Goal: Task Accomplishment & Management: Use online tool/utility

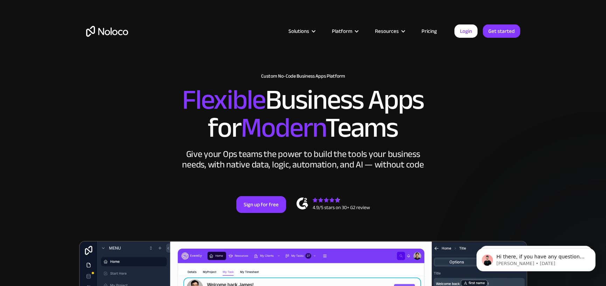
click at [423, 30] on link "Pricing" at bounding box center [429, 31] width 33 height 9
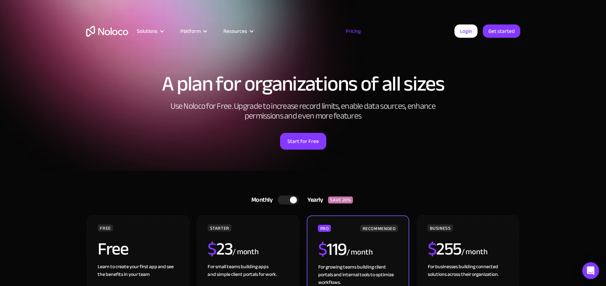
click at [107, 31] on img "home" at bounding box center [107, 31] width 42 height 11
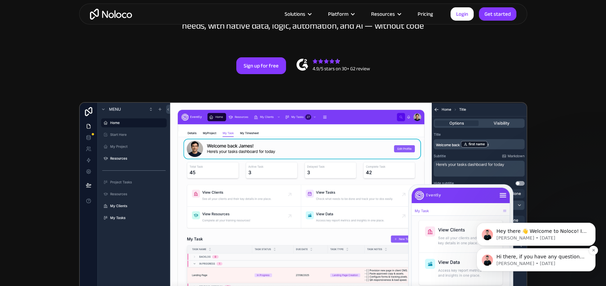
scroll to position [139, 0]
click at [593, 225] on icon "Dismiss notification" at bounding box center [593, 225] width 2 height 2
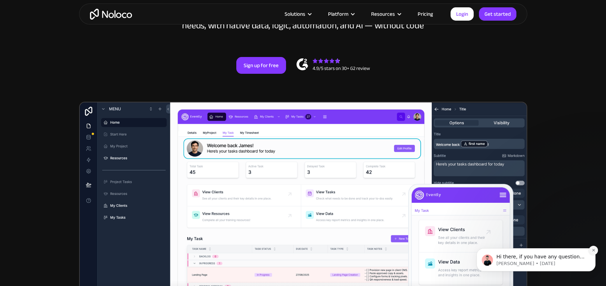
click at [594, 251] on icon "Dismiss notification" at bounding box center [593, 250] width 4 height 4
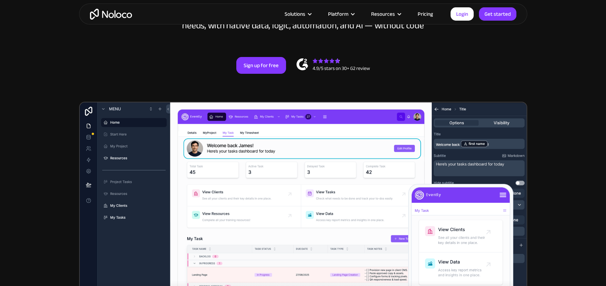
click at [426, 14] on link "Pricing" at bounding box center [425, 13] width 33 height 9
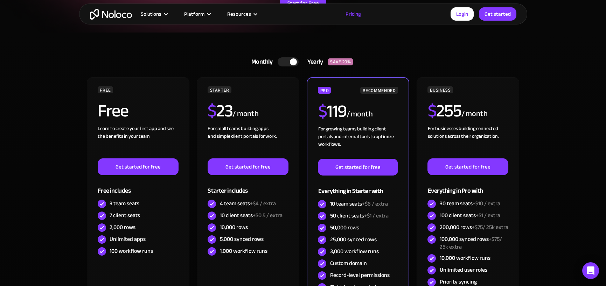
scroll to position [139, 0]
click at [281, 60] on div at bounding box center [288, 61] width 21 height 9
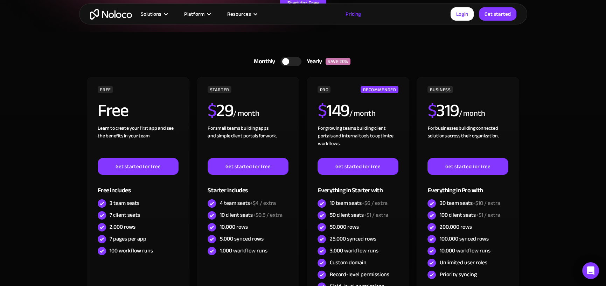
click at [287, 60] on div at bounding box center [285, 61] width 7 height 7
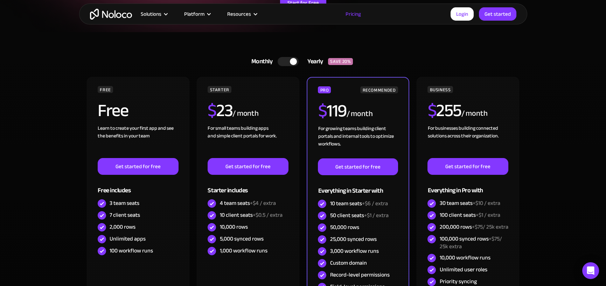
click at [587, 80] on section "Monthly Yearly SAVE 20% Monthly Yearly SAVE 20% FREE Free Learn to create your …" at bounding box center [303, 206] width 606 height 349
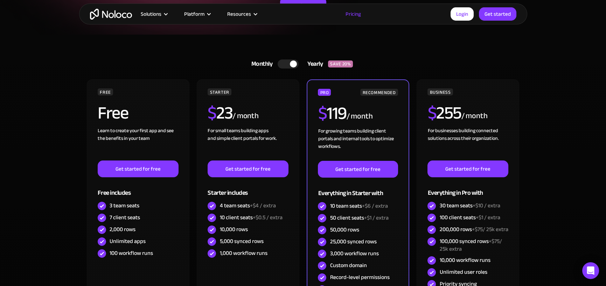
scroll to position [136, 0]
click at [287, 64] on div at bounding box center [288, 64] width 21 height 9
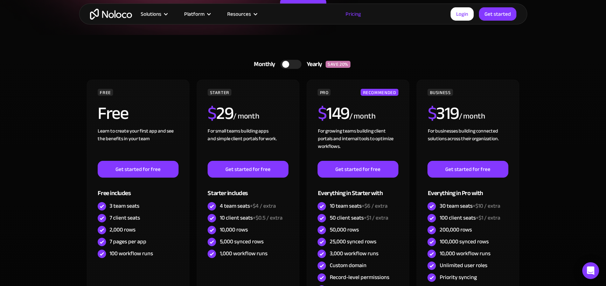
click at [287, 64] on div at bounding box center [285, 64] width 7 height 7
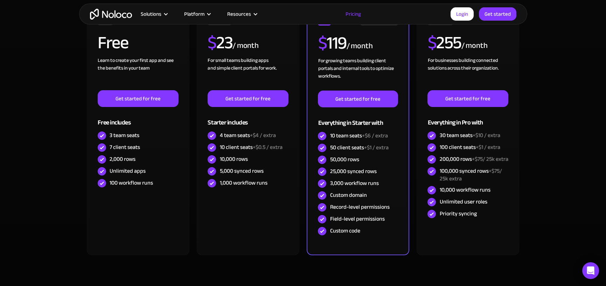
scroll to position [207, 0]
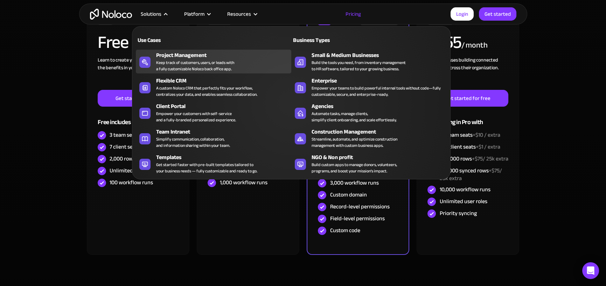
click at [171, 57] on div "Project Management" at bounding box center [225, 55] width 138 height 8
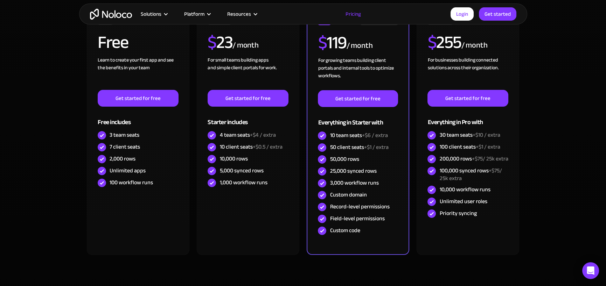
click at [45, 29] on section "Monthly Yearly SAVE 20% Monthly Yearly SAVE 20% FREE Free Learn to create your …" at bounding box center [303, 138] width 606 height 349
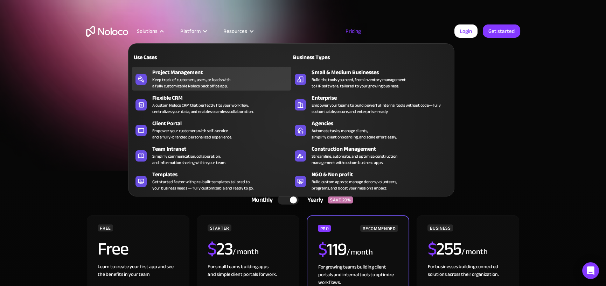
click at [167, 75] on div "Project Management" at bounding box center [223, 72] width 142 height 8
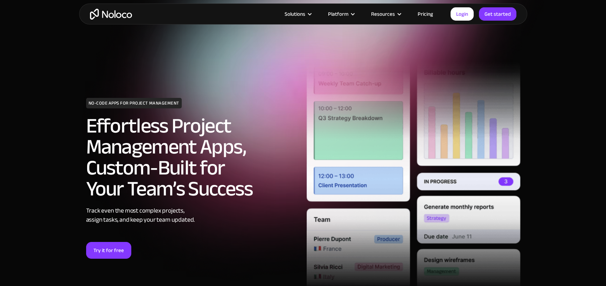
scroll to position [1, 0]
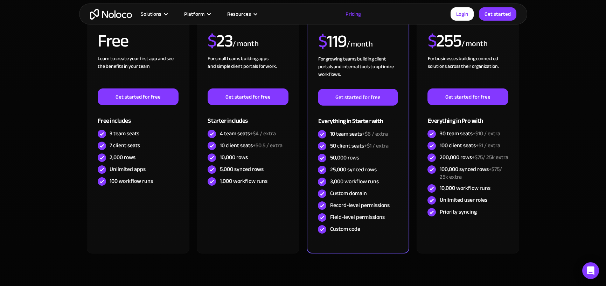
scroll to position [209, 0]
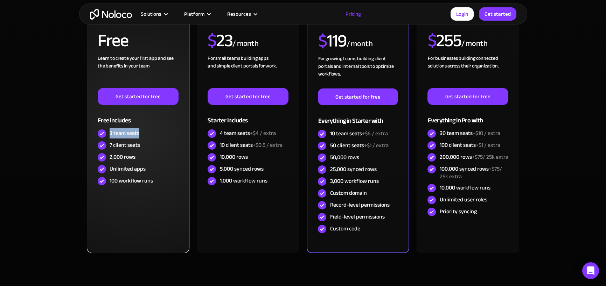
drag, startPoint x: 110, startPoint y: 133, endPoint x: 154, endPoint y: 132, distance: 43.7
click at [154, 132] on div "3 team seats" at bounding box center [138, 134] width 80 height 12
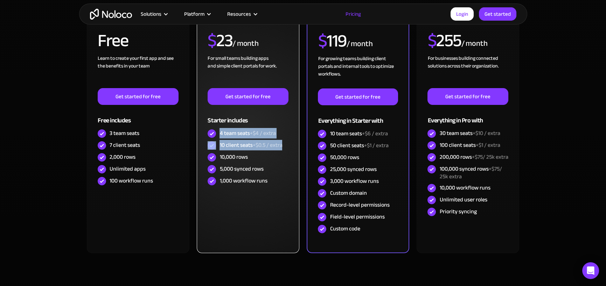
drag, startPoint x: 220, startPoint y: 132, endPoint x: 293, endPoint y: 145, distance: 73.9
click at [293, 145] on div "STARTER $ 23 / month For small teams building apps and simple client portals fo…" at bounding box center [248, 130] width 102 height 246
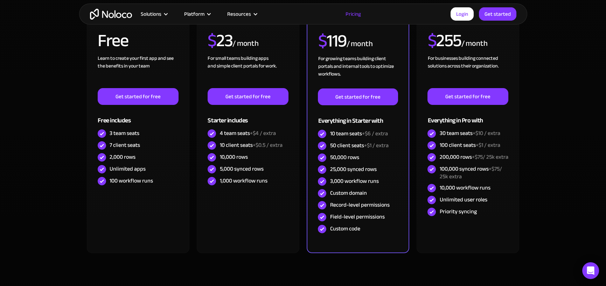
click at [11, 139] on section "Monthly Yearly SAVE 20% Monthly Yearly SAVE 20% FREE Free Learn to create your …" at bounding box center [303, 136] width 606 height 349
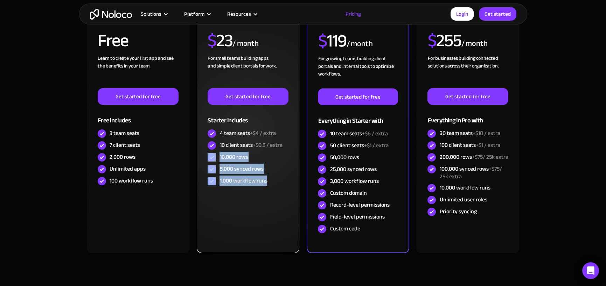
drag, startPoint x: 284, startPoint y: 143, endPoint x: 279, endPoint y: 183, distance: 40.2
click at [279, 183] on div "STARTER $ 23 / month For small teams building apps and simple client portals fo…" at bounding box center [248, 101] width 80 height 171
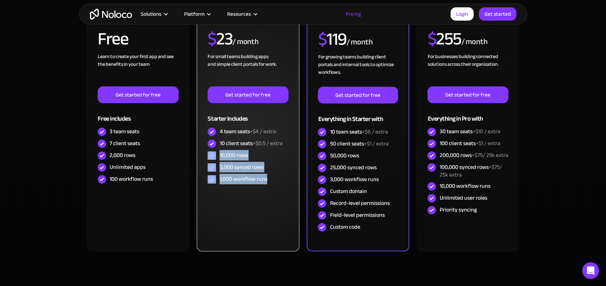
scroll to position [210, 0]
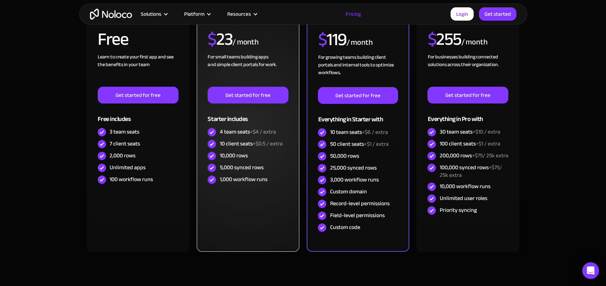
click at [224, 142] on div "10 client seats +$0.5 / extra" at bounding box center [250, 144] width 63 height 8
drag, startPoint x: 220, startPoint y: 142, endPoint x: 293, endPoint y: 144, distance: 73.5
click at [293, 144] on div "STARTER $ 23 / month For small teams building apps and simple client portals fo…" at bounding box center [248, 129] width 102 height 246
click at [231, 131] on div "4 team seats +$4 / extra" at bounding box center [247, 132] width 56 height 8
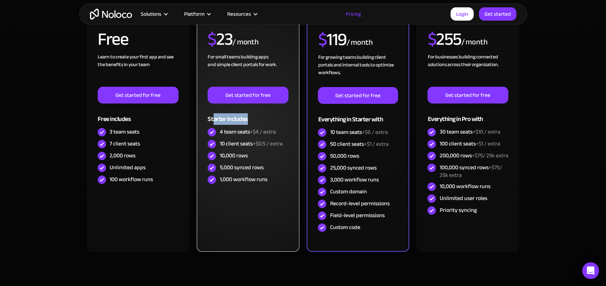
drag, startPoint x: 213, startPoint y: 118, endPoint x: 249, endPoint y: 119, distance: 35.4
click at [249, 119] on div "Starter includes" at bounding box center [248, 115] width 80 height 23
drag, startPoint x: 219, startPoint y: 142, endPoint x: 298, endPoint y: 146, distance: 78.8
click at [298, 146] on div "STARTER $ 23 / month For small teams building apps and simple client portals fo…" at bounding box center [248, 129] width 102 height 246
click at [269, 155] on div "10,000 rows" at bounding box center [248, 156] width 80 height 12
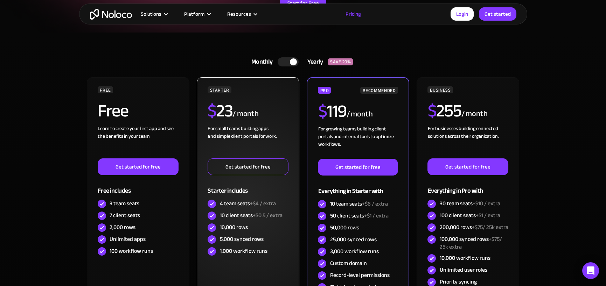
scroll to position [139, 0]
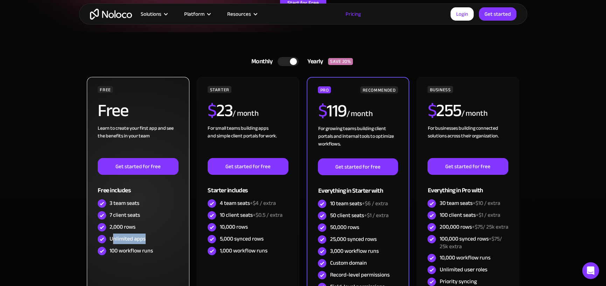
drag, startPoint x: 113, startPoint y: 237, endPoint x: 148, endPoint y: 238, distance: 35.4
click at [148, 238] on div "Unlimited apps" at bounding box center [138, 239] width 80 height 12
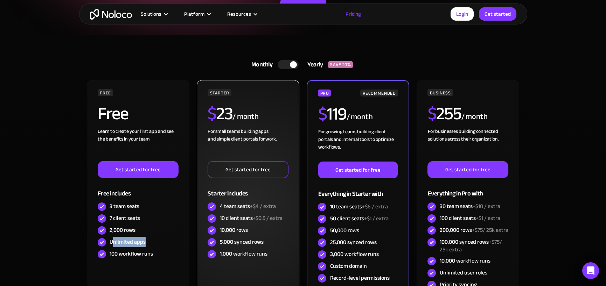
scroll to position [0, 0]
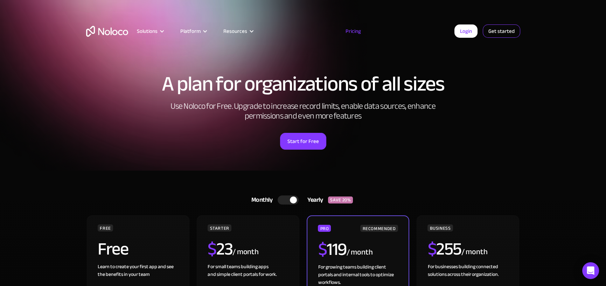
click at [508, 30] on link "Get started" at bounding box center [501, 30] width 37 height 13
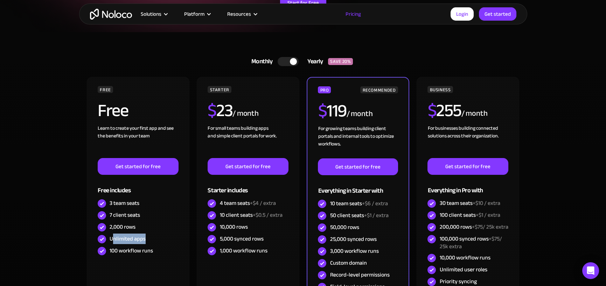
scroll to position [139, 0]
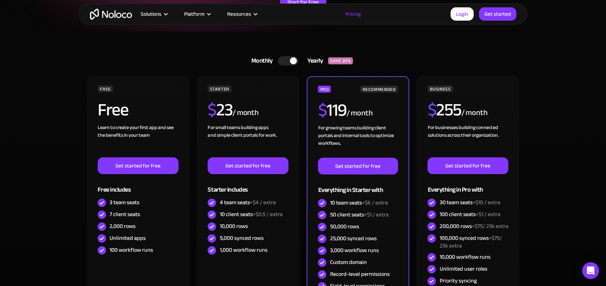
click at [36, 216] on section "Monthly Yearly SAVE 20% Monthly Yearly SAVE 20% FREE Free Learn to create your …" at bounding box center [303, 205] width 606 height 349
click at [529, 45] on section "Monthly Yearly SAVE 20% Monthly Yearly SAVE 20% FREE Free Learn to create your …" at bounding box center [303, 205] width 606 height 349
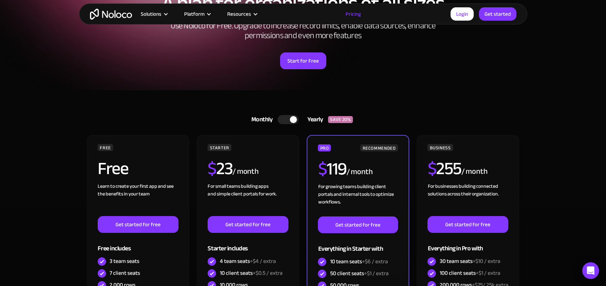
scroll to position [0, 0]
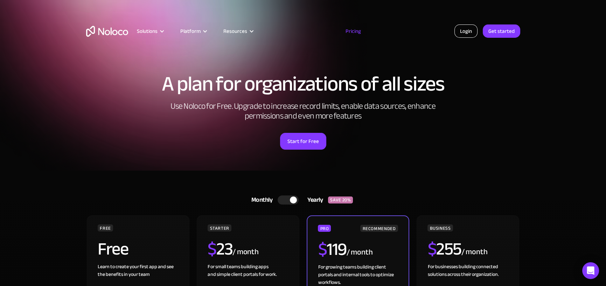
click at [464, 32] on link "Login" at bounding box center [465, 30] width 23 height 13
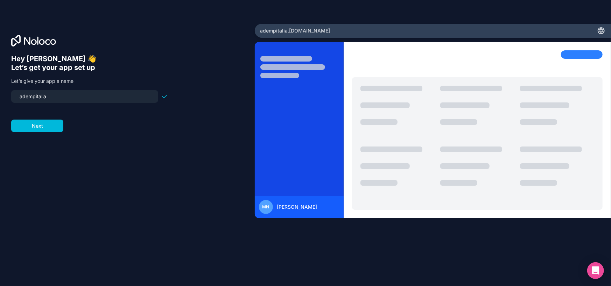
drag, startPoint x: 57, startPoint y: 96, endPoint x: -24, endPoint y: 101, distance: 82.0
click at [0, 101] on html "Hey [PERSON_NAME] 👋 Let’s get your app set up Let’s give your app a name adempi…" at bounding box center [305, 143] width 611 height 286
click at [47, 125] on button "Next" at bounding box center [37, 126] width 52 height 13
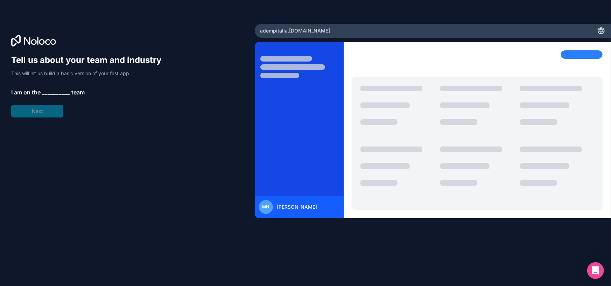
click at [47, 89] on span "__________" at bounding box center [56, 92] width 28 height 8
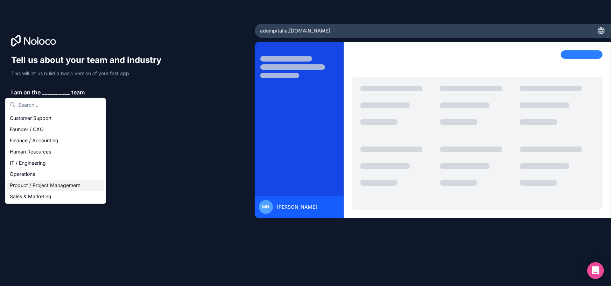
click at [69, 185] on div "Product / Project Management" at bounding box center [55, 185] width 97 height 11
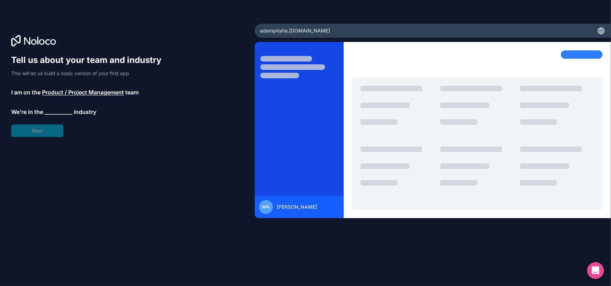
click at [50, 108] on span "__________" at bounding box center [58, 112] width 28 height 8
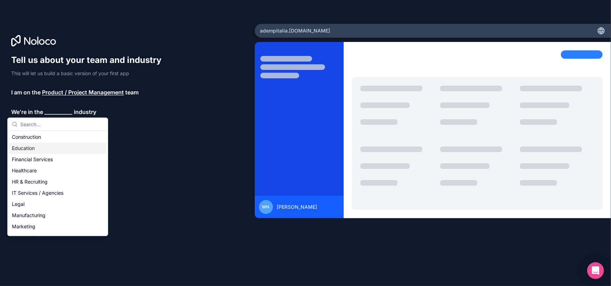
scroll to position [14, 0]
click at [44, 158] on div "Education" at bounding box center [57, 157] width 97 height 11
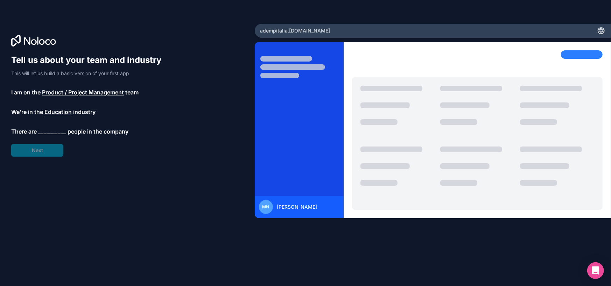
click at [52, 133] on span "__________" at bounding box center [52, 131] width 28 height 8
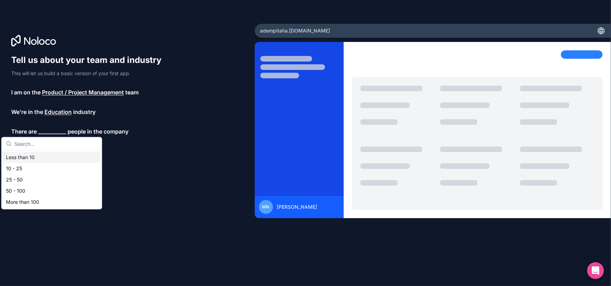
click at [40, 158] on div "Less than 10" at bounding box center [51, 157] width 97 height 11
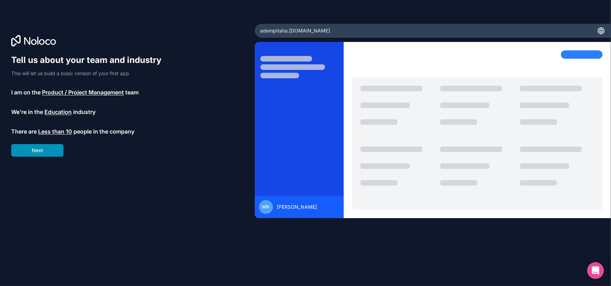
click at [28, 151] on button "Next" at bounding box center [37, 150] width 52 height 13
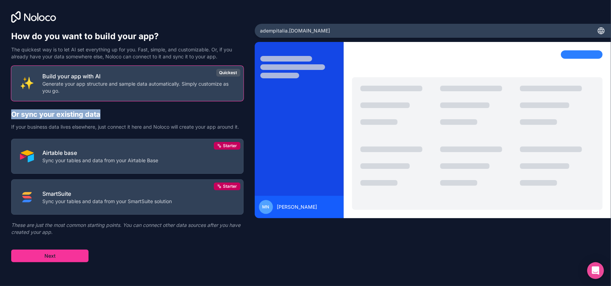
drag, startPoint x: 101, startPoint y: 117, endPoint x: 12, endPoint y: 111, distance: 89.4
click at [12, 111] on h2 "Or sync your existing data" at bounding box center [127, 115] width 232 height 10
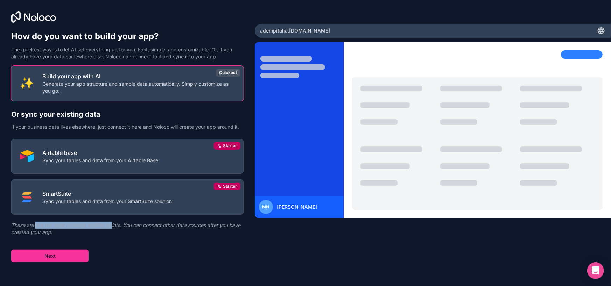
drag, startPoint x: 45, startPoint y: 227, endPoint x: 113, endPoint y: 224, distance: 68.7
click at [113, 224] on p "These are just the most common starting points. You can connect other data sour…" at bounding box center [127, 229] width 232 height 14
click at [123, 234] on p "These are just the most common starting points. You can connect other data sour…" at bounding box center [127, 229] width 232 height 14
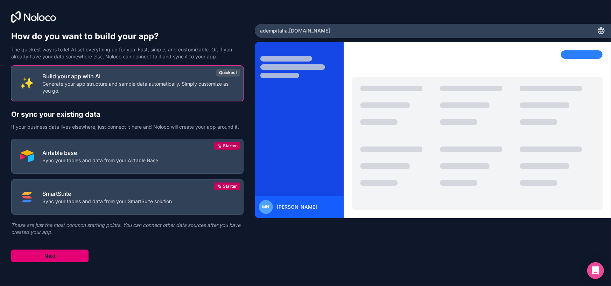
click at [76, 256] on button "Next" at bounding box center [49, 256] width 77 height 13
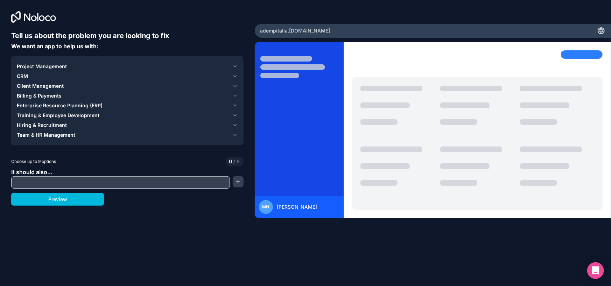
click at [54, 84] on span "Client Management" at bounding box center [40, 86] width 47 height 7
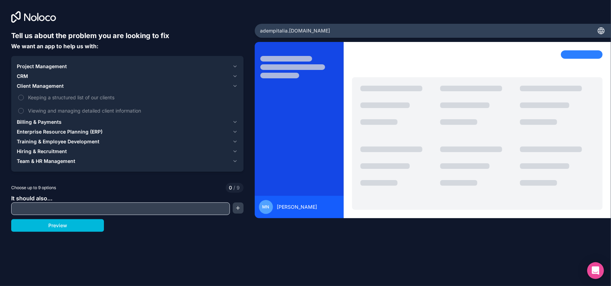
click at [52, 84] on span "Client Management" at bounding box center [40, 86] width 47 height 7
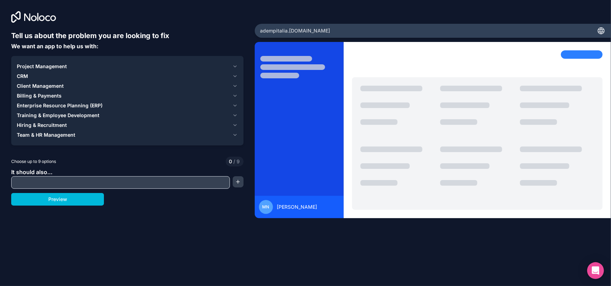
click at [52, 64] on span "Project Management" at bounding box center [42, 66] width 50 height 7
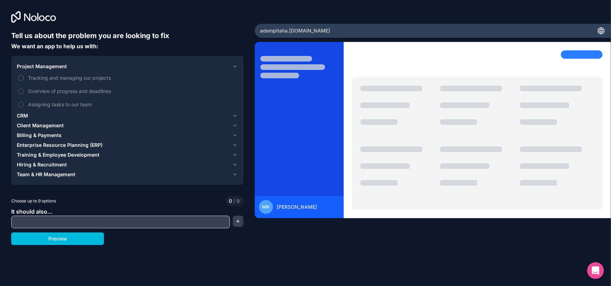
click at [52, 64] on span "Project Management" at bounding box center [42, 66] width 50 height 7
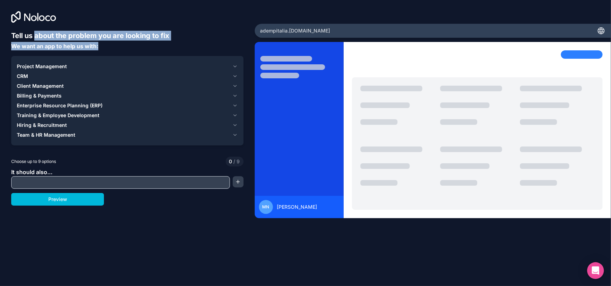
drag, startPoint x: 37, startPoint y: 36, endPoint x: 160, endPoint y: 46, distance: 123.9
click at [160, 46] on div "Tell us about the problem you are looking to fix We want an app to help us with:" at bounding box center [127, 41] width 232 height 20
click at [21, 47] on span "We want an app to help us with:" at bounding box center [54, 46] width 87 height 7
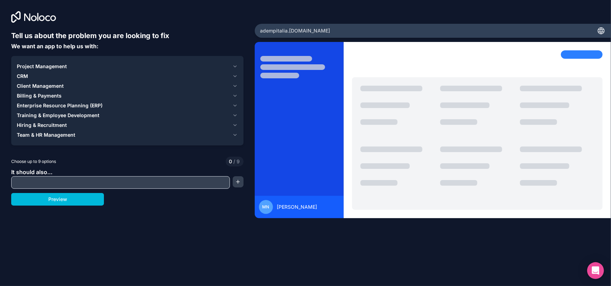
click at [43, 97] on span "Billing & Payments" at bounding box center [39, 95] width 45 height 7
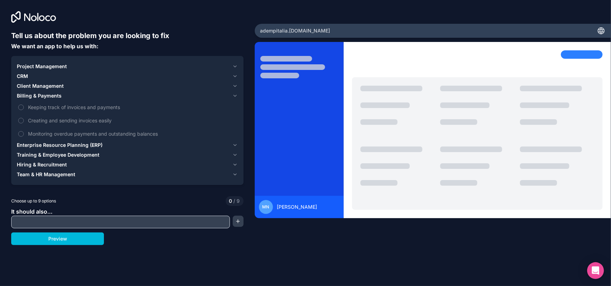
click at [46, 96] on span "Billing & Payments" at bounding box center [39, 95] width 45 height 7
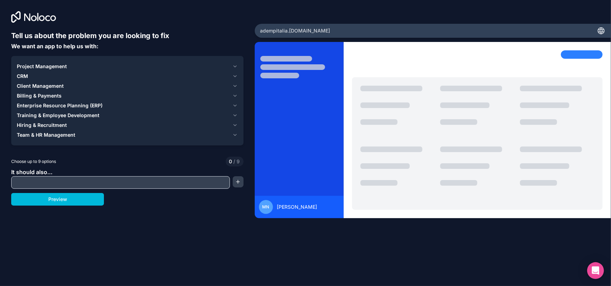
click at [64, 105] on span "Enterprise Resource Planning (ERP)" at bounding box center [60, 105] width 86 height 7
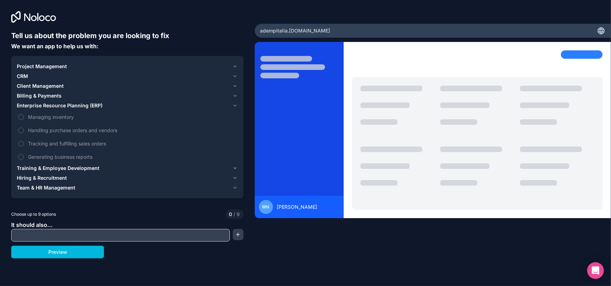
click at [73, 103] on span "Enterprise Resource Planning (ERP)" at bounding box center [60, 105] width 86 height 7
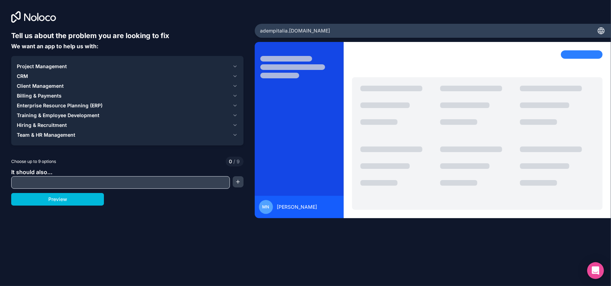
click at [73, 114] on span "Training & Employee Development" at bounding box center [58, 115] width 83 height 7
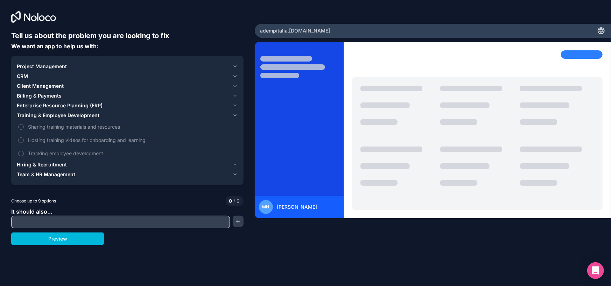
click at [73, 114] on span "Training & Employee Development" at bounding box center [58, 115] width 83 height 7
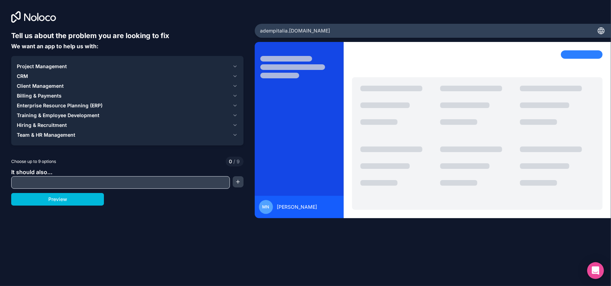
click at [55, 132] on span "Team & HR Management" at bounding box center [46, 135] width 58 height 7
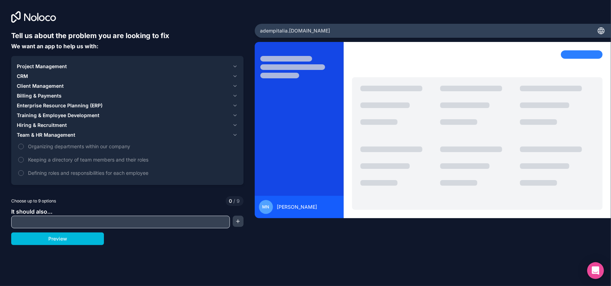
click at [58, 134] on span "Team & HR Management" at bounding box center [46, 135] width 58 height 7
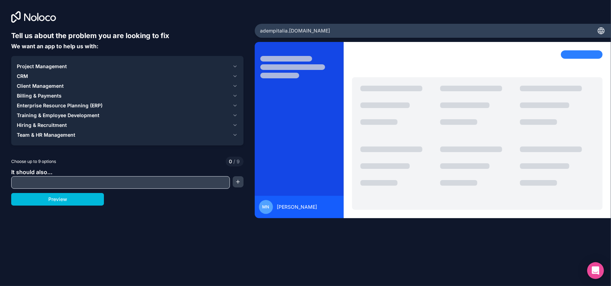
click at [47, 62] on button "Project Management" at bounding box center [127, 67] width 221 height 10
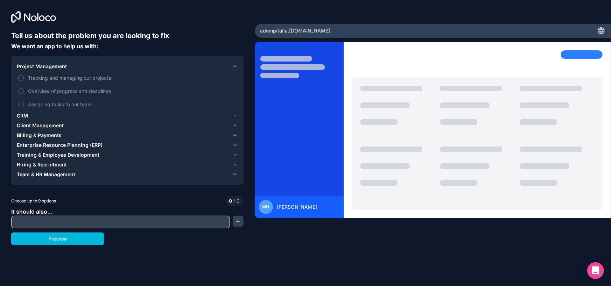
click at [59, 66] on span "Project Management" at bounding box center [42, 66] width 50 height 7
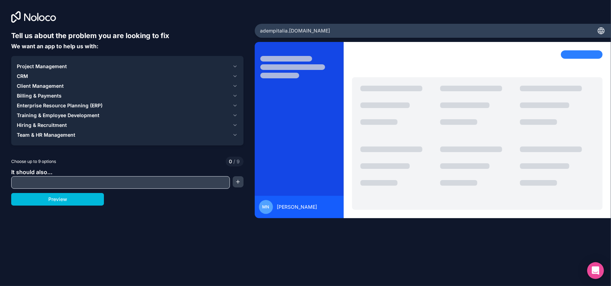
click at [24, 75] on span "CRM" at bounding box center [22, 76] width 11 height 7
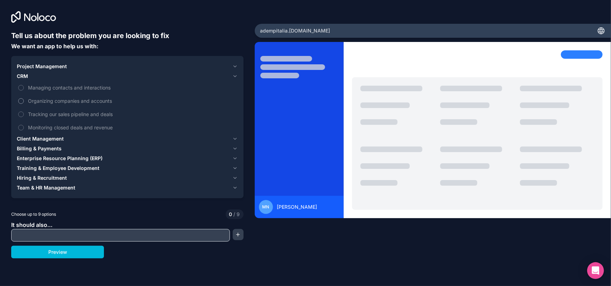
drag, startPoint x: 54, startPoint y: 90, endPoint x: 53, endPoint y: 94, distance: 4.3
click at [54, 90] on span "Managing contacts and interactions" at bounding box center [132, 87] width 209 height 7
click at [24, 90] on button "Managing contacts and interactions" at bounding box center [21, 88] width 6 height 6
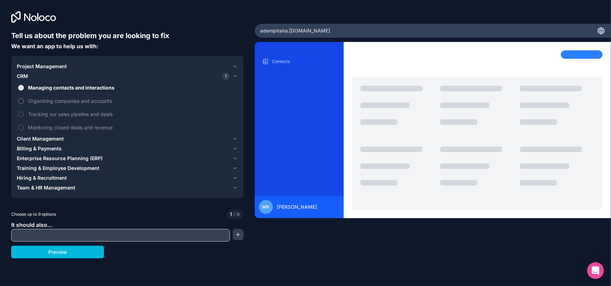
click at [52, 101] on span "Organizing companies and accounts" at bounding box center [132, 100] width 209 height 7
click at [24, 101] on button "Organizing companies and accounts" at bounding box center [21, 101] width 6 height 6
click at [45, 114] on span "Tracking our sales pipeline and deals" at bounding box center [132, 114] width 209 height 7
click at [24, 114] on button "Tracking our sales pipeline and deals" at bounding box center [21, 115] width 6 height 6
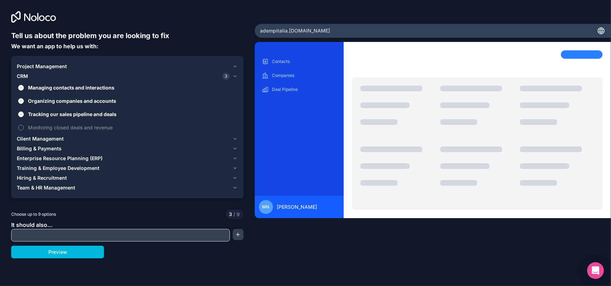
click at [69, 128] on span "Monitoring closed deals and revenue" at bounding box center [132, 127] width 209 height 7
click at [24, 128] on button "Monitoring closed deals and revenue" at bounding box center [21, 128] width 6 height 6
click at [39, 136] on span "Client Management" at bounding box center [40, 138] width 47 height 7
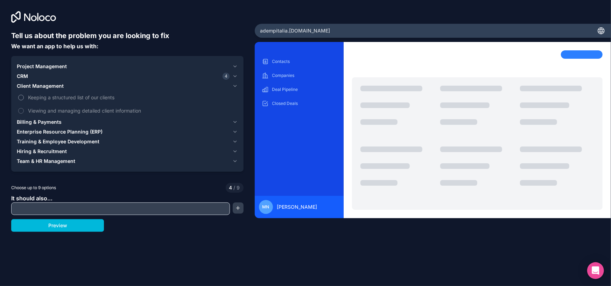
click at [45, 97] on span "Keeping a structured list of our clients" at bounding box center [132, 97] width 209 height 7
click at [24, 97] on button "Keeping a structured list of our clients" at bounding box center [21, 98] width 6 height 6
click at [48, 65] on span "Project Management" at bounding box center [42, 66] width 50 height 7
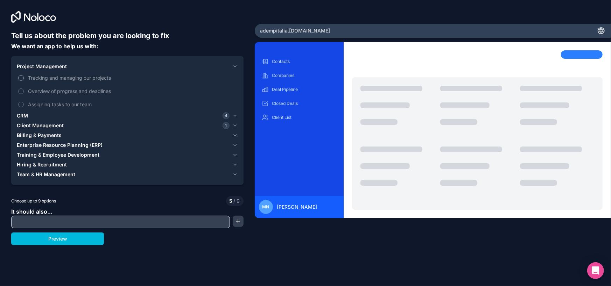
click at [47, 76] on span "Tracking and managing our projects" at bounding box center [132, 77] width 209 height 7
click at [24, 76] on button "Tracking and managing our projects" at bounding box center [21, 78] width 6 height 6
click at [41, 89] on span "Overview of progress and deadlines" at bounding box center [132, 90] width 209 height 7
click at [24, 89] on button "Overview of progress and deadlines" at bounding box center [21, 92] width 6 height 6
click at [41, 105] on span "Assigning tasks to our team" at bounding box center [132, 104] width 209 height 7
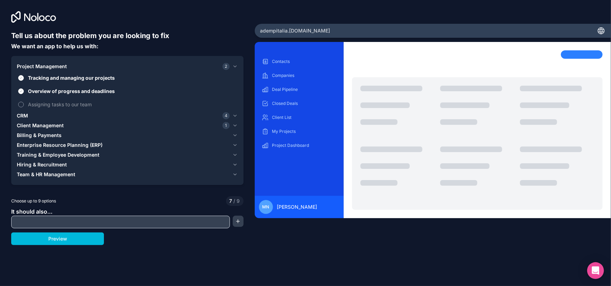
click at [24, 105] on button "Assigning tasks to our team" at bounding box center [21, 105] width 6 height 6
click at [42, 66] on span "Project Management" at bounding box center [42, 66] width 50 height 7
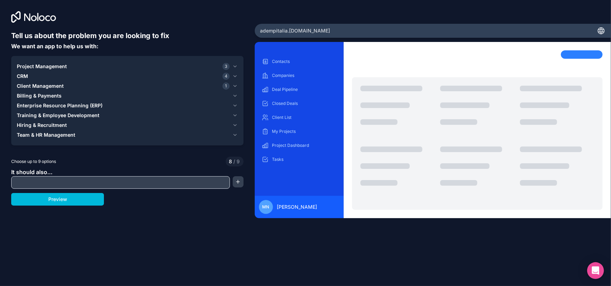
click at [41, 83] on span "Client Management" at bounding box center [40, 86] width 47 height 7
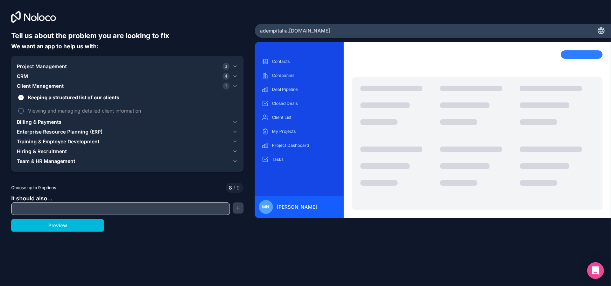
click at [39, 111] on span "Viewing and managing detailed client information" at bounding box center [132, 110] width 209 height 7
click at [24, 111] on button "Viewing and managing detailed client information" at bounding box center [21, 111] width 6 height 6
click at [43, 124] on span "Billing & Payments" at bounding box center [39, 122] width 45 height 7
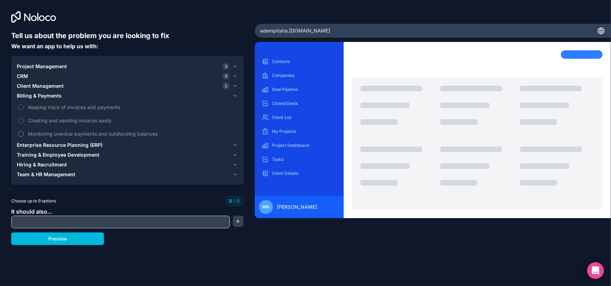
click at [42, 132] on span "Monitoring overdue payments and outstanding balances" at bounding box center [132, 133] width 209 height 7
click at [37, 96] on span "Billing & Payments" at bounding box center [39, 95] width 45 height 7
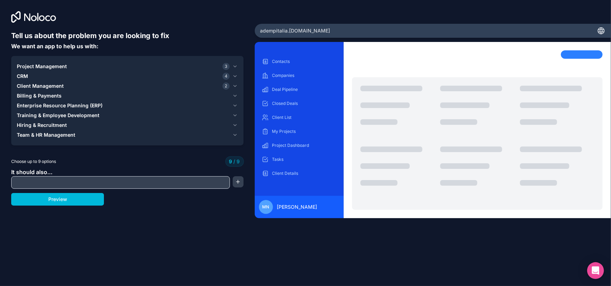
click at [50, 182] on input "text" at bounding box center [120, 183] width 215 height 10
click at [236, 181] on button "button" at bounding box center [238, 181] width 10 height 11
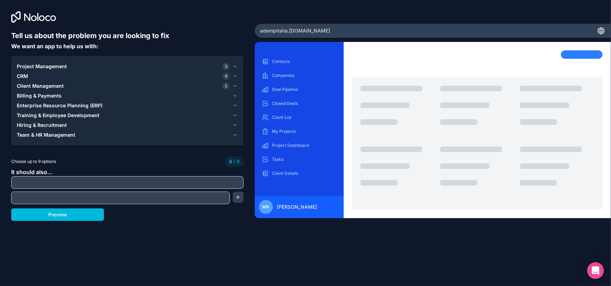
click at [235, 181] on input "text" at bounding box center [127, 183] width 229 height 10
type input "vzxdfcv"
click at [216, 196] on input "text" at bounding box center [120, 198] width 215 height 10
click at [192, 182] on input "vzxdfcv" at bounding box center [127, 183] width 229 height 10
click at [23, 83] on span "Client Management" at bounding box center [40, 86] width 47 height 7
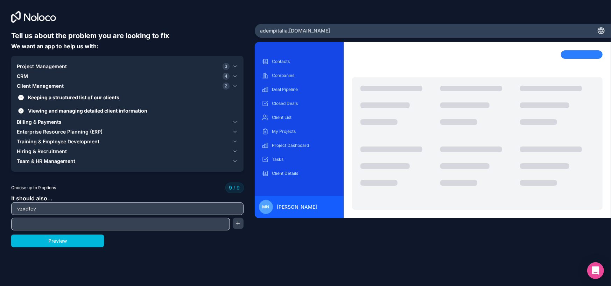
click at [19, 111] on button "Viewing and managing detailed client information" at bounding box center [21, 111] width 6 height 6
click at [25, 68] on span "Project Management" at bounding box center [42, 66] width 50 height 7
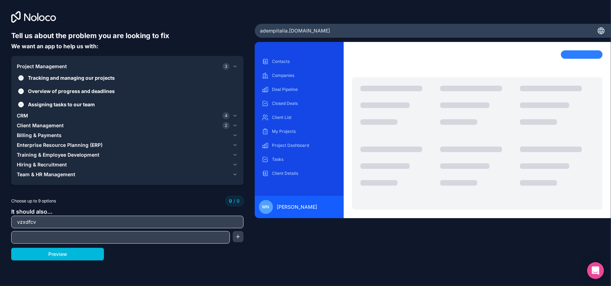
click at [20, 76] on button "Tracking and managing our projects" at bounding box center [21, 78] width 6 height 6
click at [20, 91] on button "Overview of progress and deadlines" at bounding box center [21, 92] width 6 height 6
click at [21, 104] on button "Assigning tasks to our team" at bounding box center [21, 105] width 6 height 6
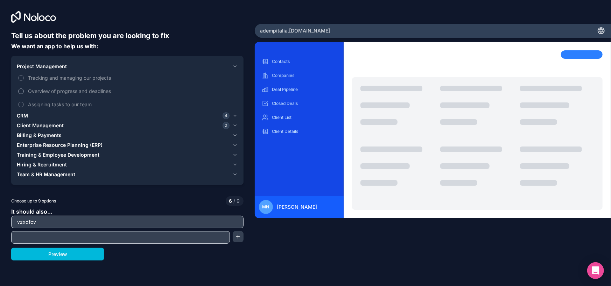
click at [21, 90] on button "Overview of progress and deadlines" at bounding box center [21, 92] width 6 height 6
click at [21, 77] on button "Tracking and managing our projects" at bounding box center [21, 78] width 6 height 6
click at [19, 90] on button "Overview of progress and deadlines" at bounding box center [21, 92] width 6 height 6
click at [20, 77] on button "Tracking and managing our projects" at bounding box center [21, 78] width 6 height 6
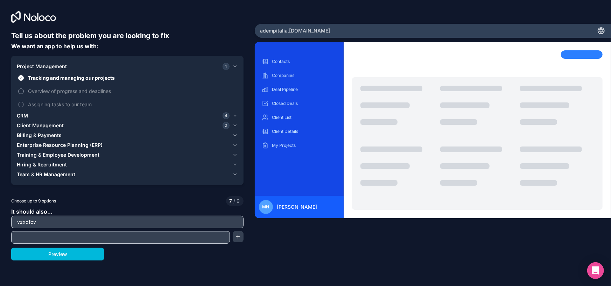
click at [20, 92] on button "Overview of progress and deadlines" at bounding box center [21, 92] width 6 height 6
click at [20, 103] on button "Assigning tasks to our team" at bounding box center [21, 105] width 6 height 6
click at [35, 66] on span "Project Management" at bounding box center [42, 66] width 50 height 7
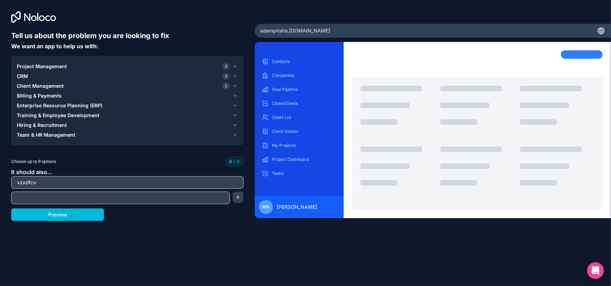
drag, startPoint x: 61, startPoint y: 182, endPoint x: -24, endPoint y: 178, distance: 85.1
click at [0, 178] on html "Tell us about the problem you are looking to fix We want an app to help us with…" at bounding box center [305, 143] width 611 height 286
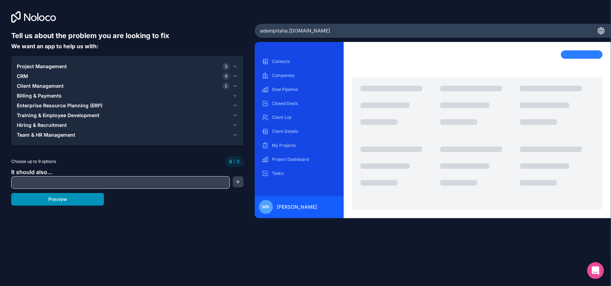
click at [77, 197] on button "Preview" at bounding box center [57, 199] width 93 height 13
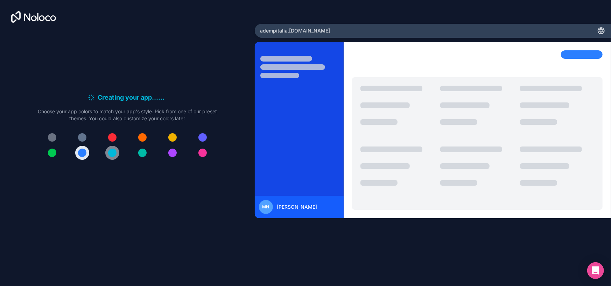
click at [113, 155] on div at bounding box center [112, 153] width 8 height 8
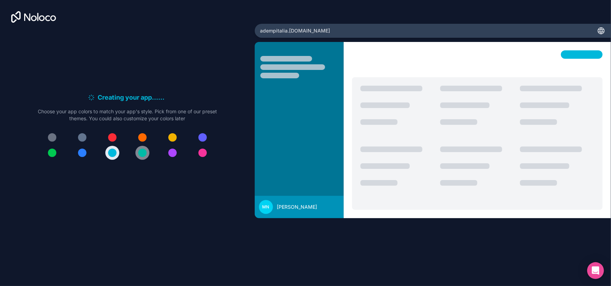
click at [145, 154] on div at bounding box center [142, 153] width 8 height 8
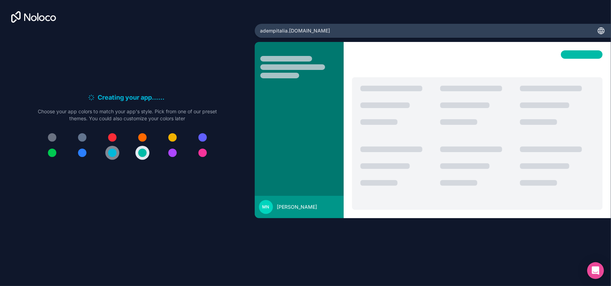
click at [110, 151] on div at bounding box center [112, 153] width 8 height 8
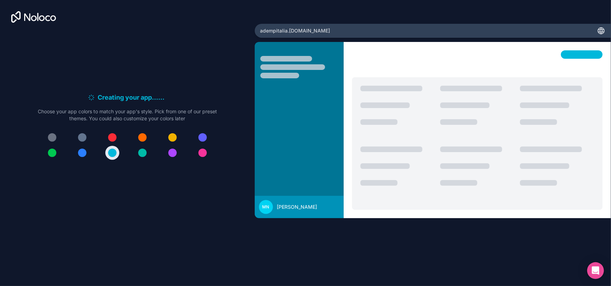
click at [189, 82] on div "Creating your app... . . . Meanwhile, let's personalize it! Choose your app col…" at bounding box center [127, 129] width 232 height 197
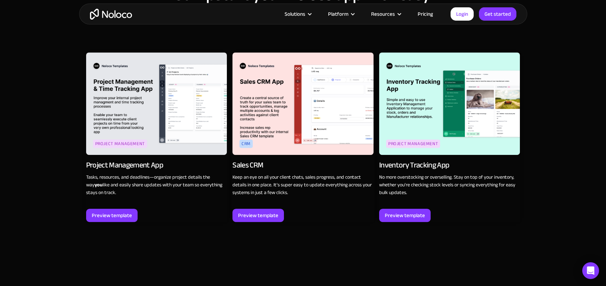
scroll to position [849, 0]
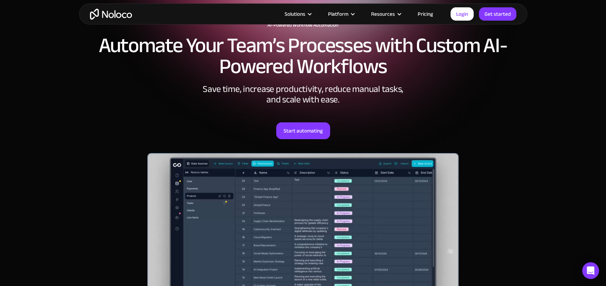
scroll to position [69, 0]
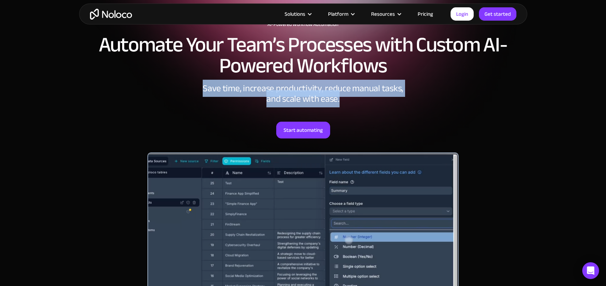
drag, startPoint x: 205, startPoint y: 84, endPoint x: 375, endPoint y: 98, distance: 170.3
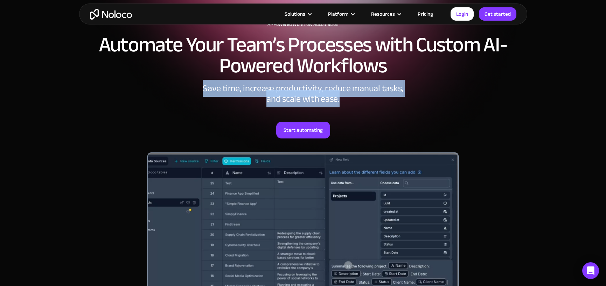
click at [375, 98] on div "Save time, increase productivity, reduce manual tasks, and scale with ease." at bounding box center [303, 93] width 210 height 21
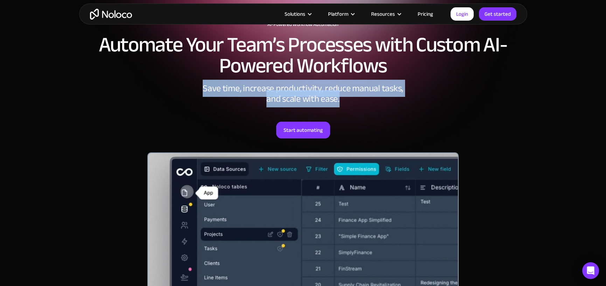
click at [451, 99] on div "AI-Powered Workflow Automation Automate Your Team’s Processes with Custom AI-Po…" at bounding box center [303, 175] width 448 height 348
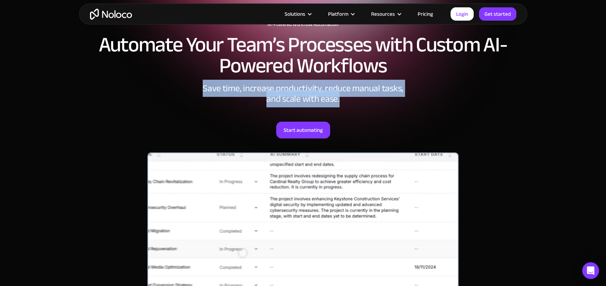
click at [463, 89] on div "AI-Powered Workflow Automation Automate Your Team’s Processes with Custom AI-Po…" at bounding box center [303, 175] width 448 height 348
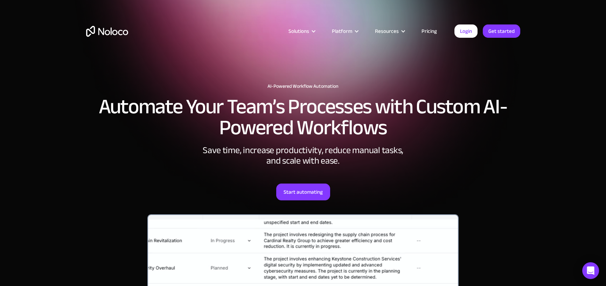
scroll to position [0, 0]
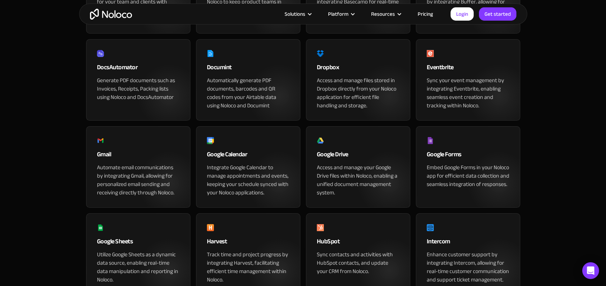
scroll to position [278, 0]
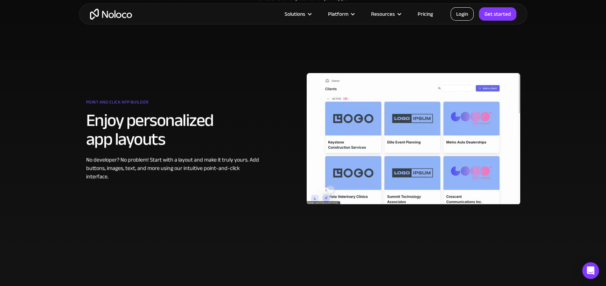
scroll to position [392, 0]
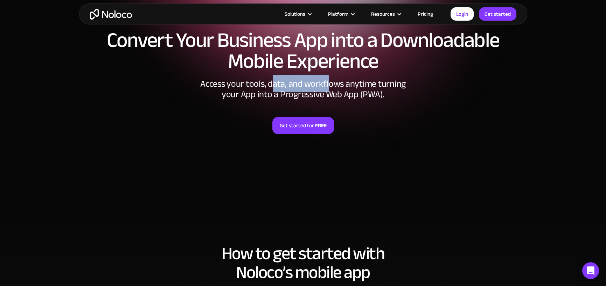
scroll to position [75, 0]
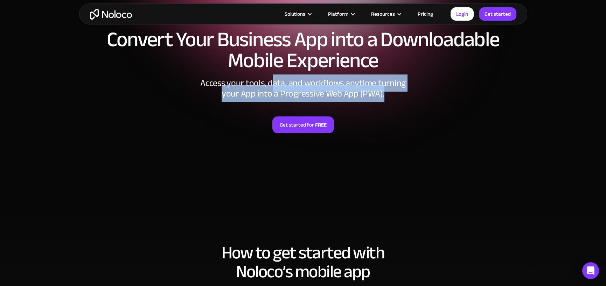
drag, startPoint x: 272, startPoint y: 83, endPoint x: 404, endPoint y: 96, distance: 133.2
click at [404, 96] on div "Access your tools, data, and workflows anytime turning your App into a Progress…" at bounding box center [303, 88] width 210 height 21
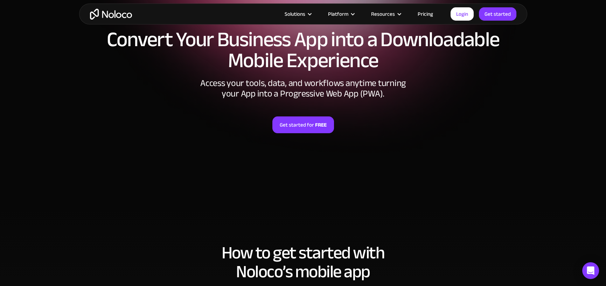
click at [459, 104] on div "Get started for FREE" at bounding box center [303, 116] width 434 height 34
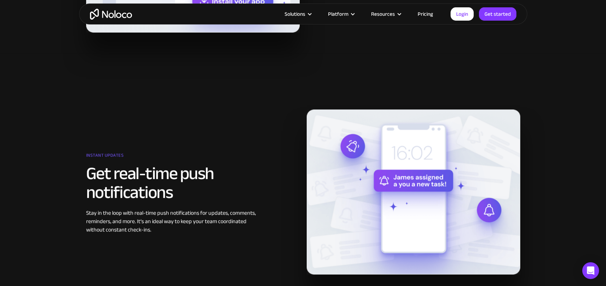
scroll to position [775, 0]
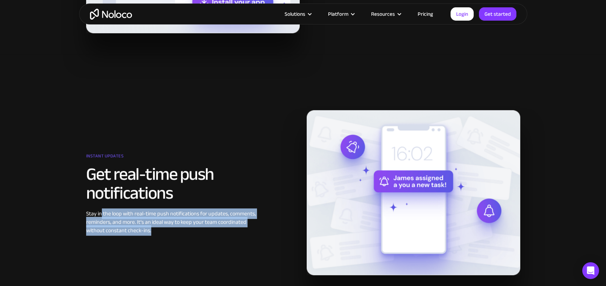
drag, startPoint x: 114, startPoint y: 215, endPoint x: 153, endPoint y: 231, distance: 41.1
click at [153, 231] on div "Stay in the loop with real-time push notifications for updates, comments, remin…" at bounding box center [174, 222] width 177 height 25
click at [197, 236] on div "Instant updates Get real-time push notifications Stay in the loop with real-tim…" at bounding box center [303, 192] width 441 height 165
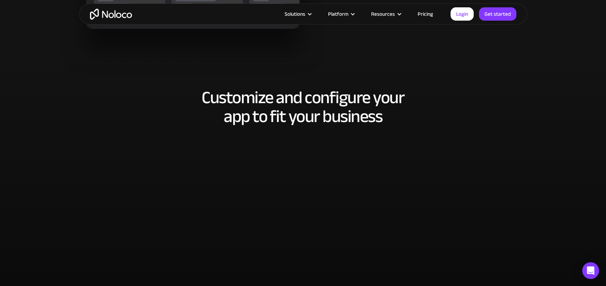
scroll to position [1265, 0]
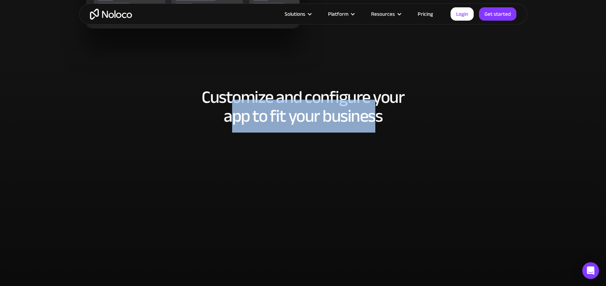
drag, startPoint x: 230, startPoint y: 119, endPoint x: 373, endPoint y: 119, distance: 143.1
click at [373, 119] on h2 "Customize and configure your app to fit your business" at bounding box center [303, 107] width 434 height 38
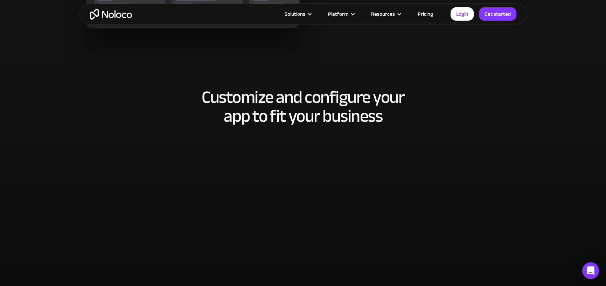
click at [529, 109] on section "Customize and configure your app to fit your business" at bounding box center [303, 225] width 606 height 352
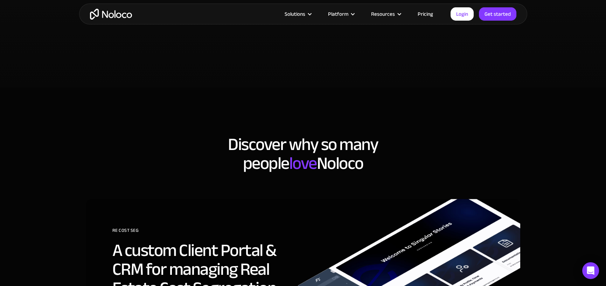
scroll to position [1580, 0]
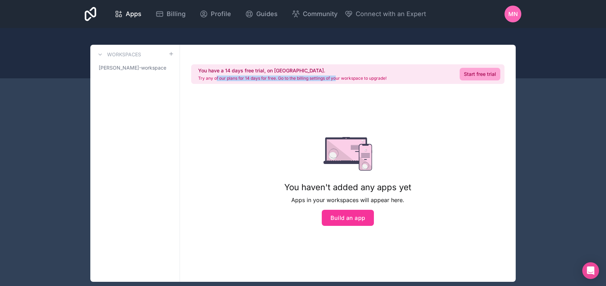
drag, startPoint x: 227, startPoint y: 78, endPoint x: 338, endPoint y: 79, distance: 110.9
click at [338, 79] on p "Try any of our plans for 14 days for free. Go to the billing settings of your w…" at bounding box center [292, 79] width 188 height 6
click at [109, 68] on span "[PERSON_NAME]-workspace" at bounding box center [133, 67] width 68 height 7
click at [359, 219] on button "Build an app" at bounding box center [348, 218] width 52 height 16
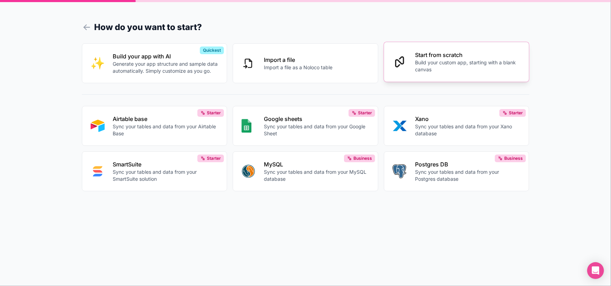
click at [448, 65] on p "Build your custom app, starting with a blank canvas" at bounding box center [468, 66] width 106 height 14
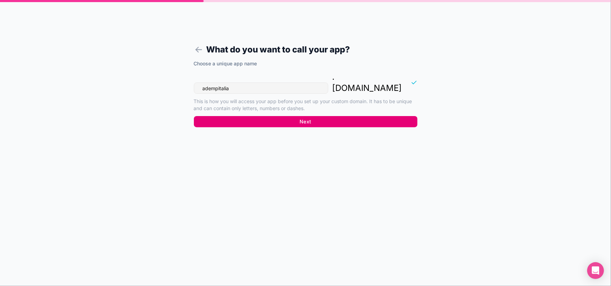
click at [308, 116] on button "Next" at bounding box center [306, 121] width 224 height 11
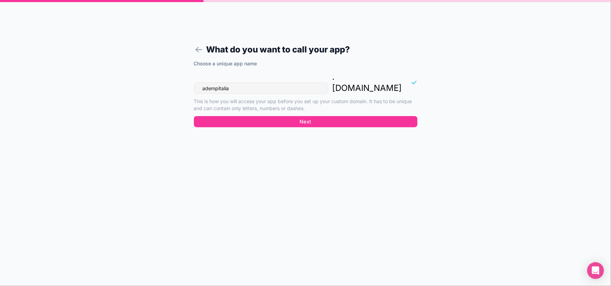
click at [440, 59] on div "What do you want to call your app? Choose a unique app name adempitalia . [DOMA…" at bounding box center [305, 143] width 611 height 286
click at [197, 50] on icon at bounding box center [199, 50] width 6 height 0
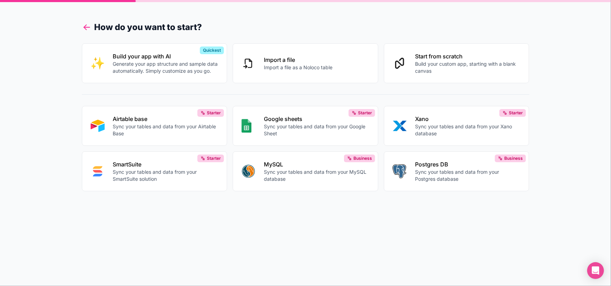
click at [85, 26] on icon at bounding box center [85, 26] width 2 height 2
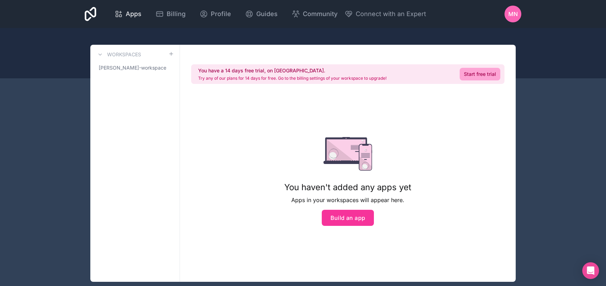
click at [130, 15] on span "Apps" at bounding box center [134, 14] width 16 height 10
click at [144, 69] on span "[PERSON_NAME]-workspace" at bounding box center [133, 67] width 68 height 7
